Goal: Find specific page/section: Find specific page/section

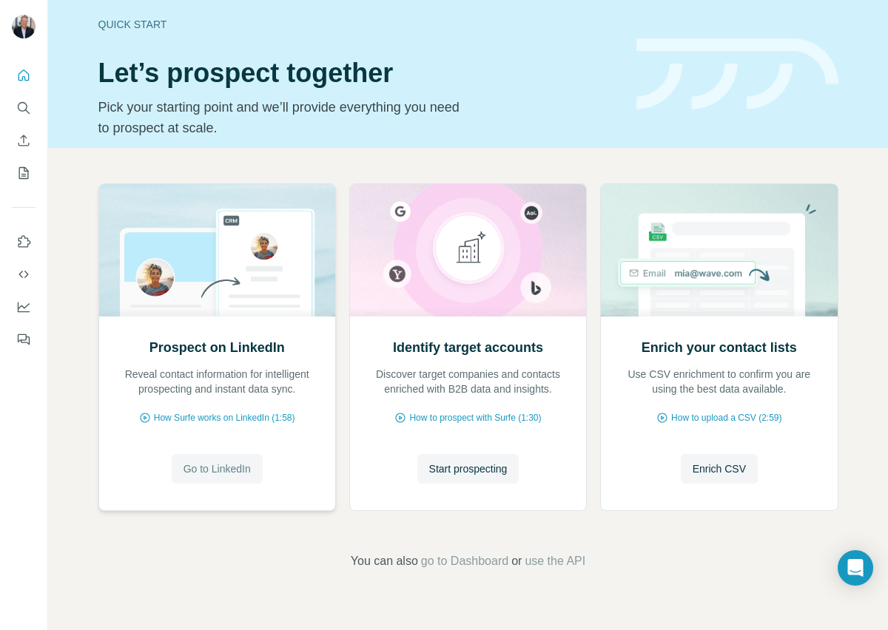
click at [239, 469] on span "Go to LinkedIn" at bounding box center [216, 469] width 67 height 15
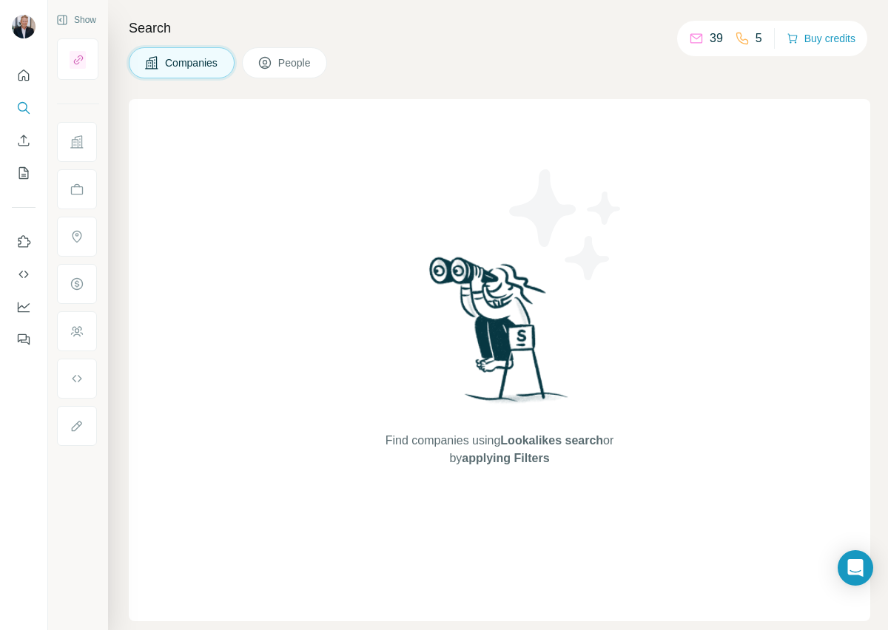
click at [541, 446] on span "Lookalikes search" at bounding box center [551, 440] width 103 height 13
click at [637, 427] on div "Find companies using Lookalikes search or by applying Filters" at bounding box center [499, 360] width 741 height 522
click at [188, 60] on span "Companies" at bounding box center [192, 62] width 54 height 15
click at [295, 61] on span "People" at bounding box center [295, 62] width 34 height 15
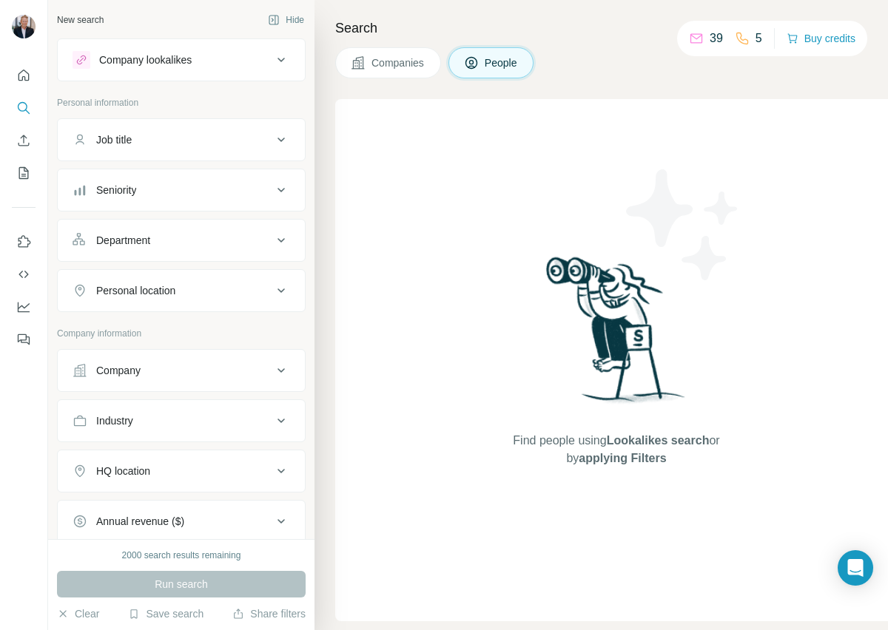
click at [283, 61] on icon at bounding box center [281, 60] width 18 height 18
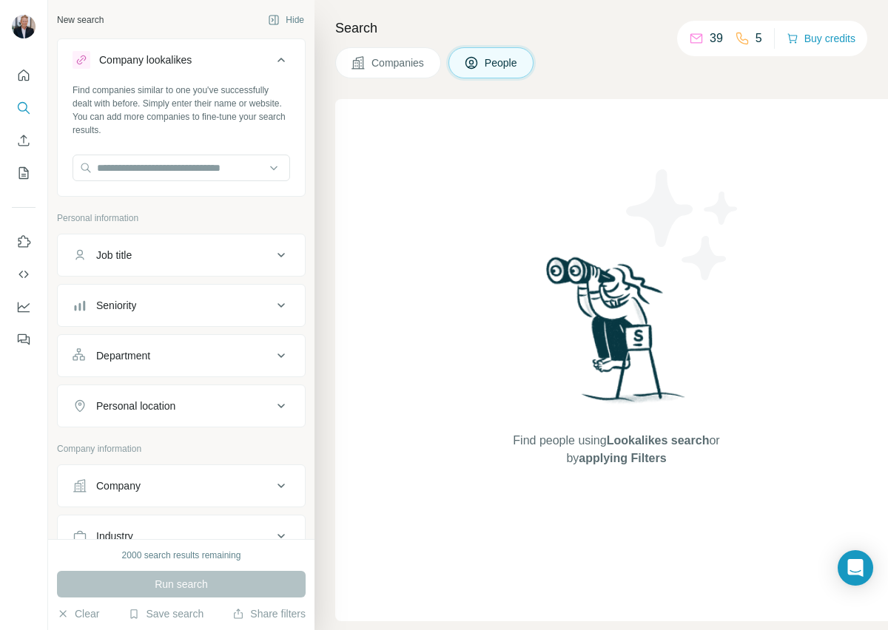
click at [283, 61] on icon at bounding box center [281, 60] width 18 height 18
